Goal: Information Seeking & Learning: Learn about a topic

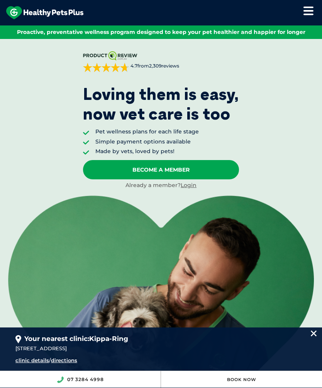
click at [304, 8] on icon at bounding box center [308, 10] width 10 height 9
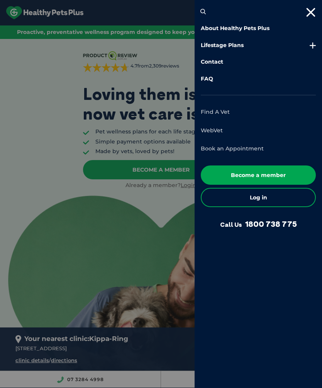
click at [54, 165] on div at bounding box center [161, 194] width 322 height 388
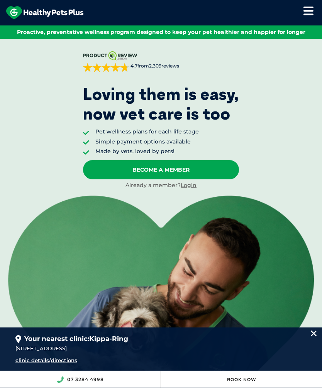
click at [181, 167] on link "Become A Member" at bounding box center [161, 169] width 156 height 19
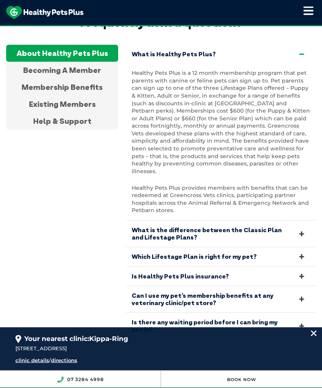
scroll to position [1761, 0]
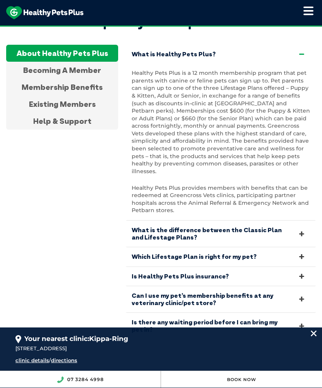
click at [296, 221] on link "What is the difference between the Classic Plan and Lifestage Plans?" at bounding box center [221, 234] width 190 height 26
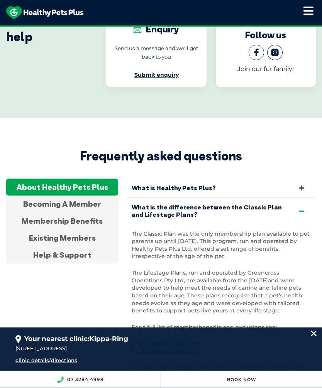
scroll to position [1626, 0]
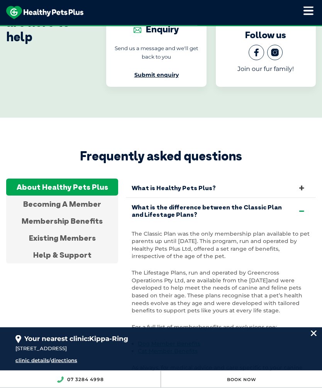
click at [49, 230] on div "Existing Members" at bounding box center [62, 238] width 112 height 17
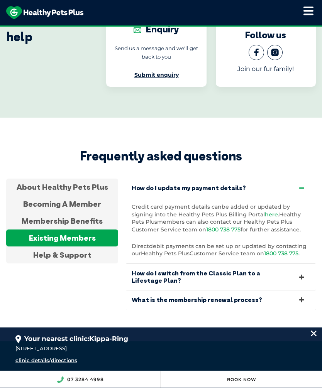
click at [85, 213] on div "Membership Benefits" at bounding box center [62, 221] width 112 height 17
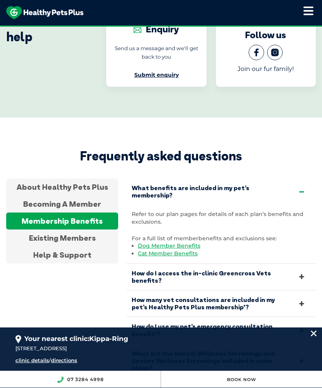
click at [187, 242] on link "Dog Member Benefits" at bounding box center [169, 245] width 63 height 7
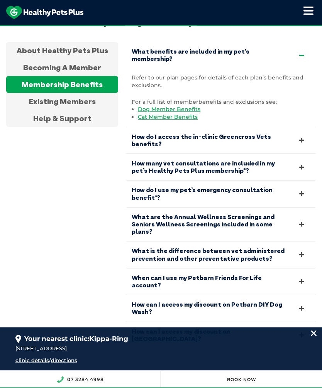
scroll to position [1763, 0]
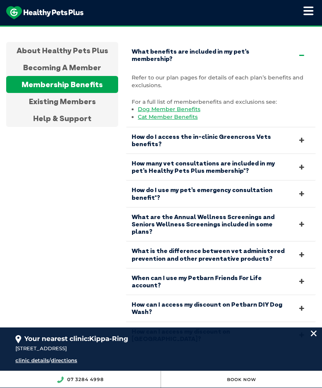
click at [297, 127] on link "How do I access the in-clinic Greencross Vets benefits?" at bounding box center [221, 140] width 190 height 26
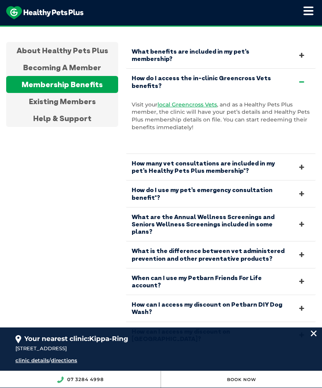
click at [297, 154] on link "How many vet consultations are included in my pet’s Healthy Pets Plus membershi…" at bounding box center [221, 167] width 190 height 26
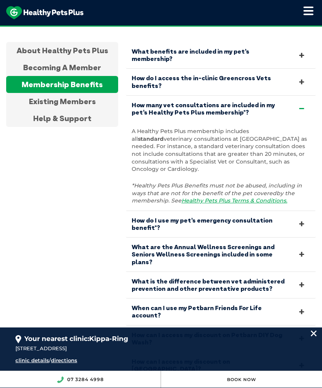
click at [315, 238] on link "What are the Annual Wellness Screenings and Seniors Wellness Screenings include…" at bounding box center [221, 255] width 190 height 34
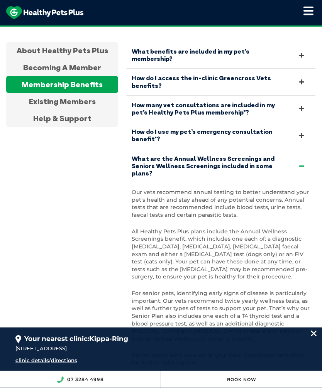
click at [1, 388] on div "07 3284 4998" at bounding box center [80, 379] width 161 height 17
click at [262, 388] on div "Book Now" at bounding box center [241, 379] width 161 height 17
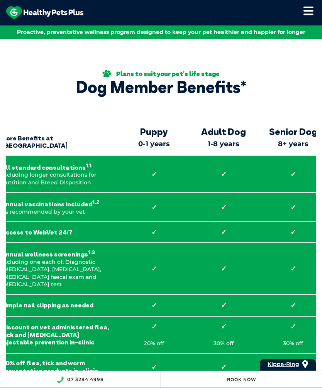
click at [299, 11] on div "About Healthy Pets Plus Lifestage Plans Dog Memberships Puppy Adult Dog Senior …" at bounding box center [161, 12] width 322 height 25
click at [296, 15] on div "About Healthy Pets Plus Lifestage Plans Dog Memberships Puppy Adult Dog Senior …" at bounding box center [161, 12] width 322 height 25
